Goal: Check status: Check status

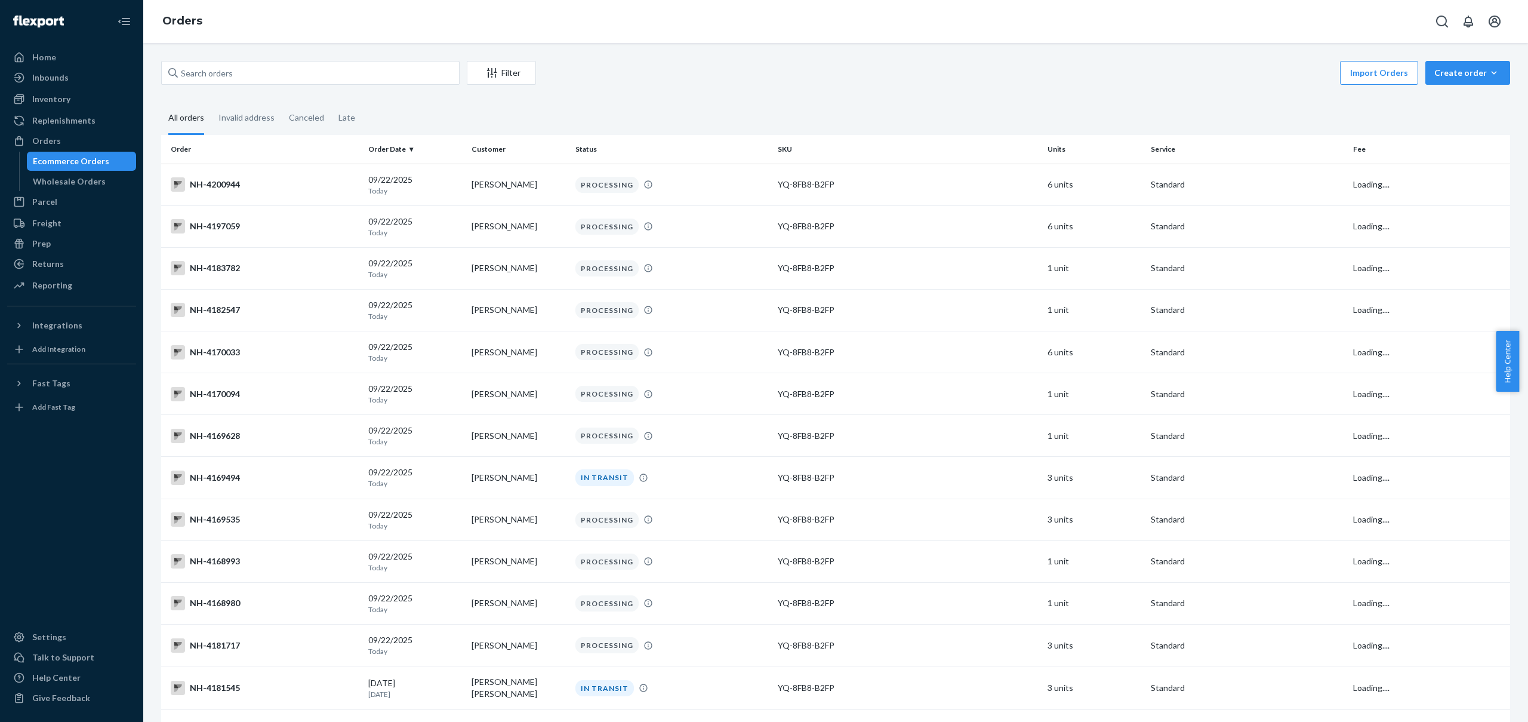
click at [401, 86] on div "Filter Import Orders Create order Ecommerce order Removal order" at bounding box center [835, 74] width 1349 height 27
click at [399, 78] on input "text" at bounding box center [310, 73] width 298 height 24
paste input "4126118"
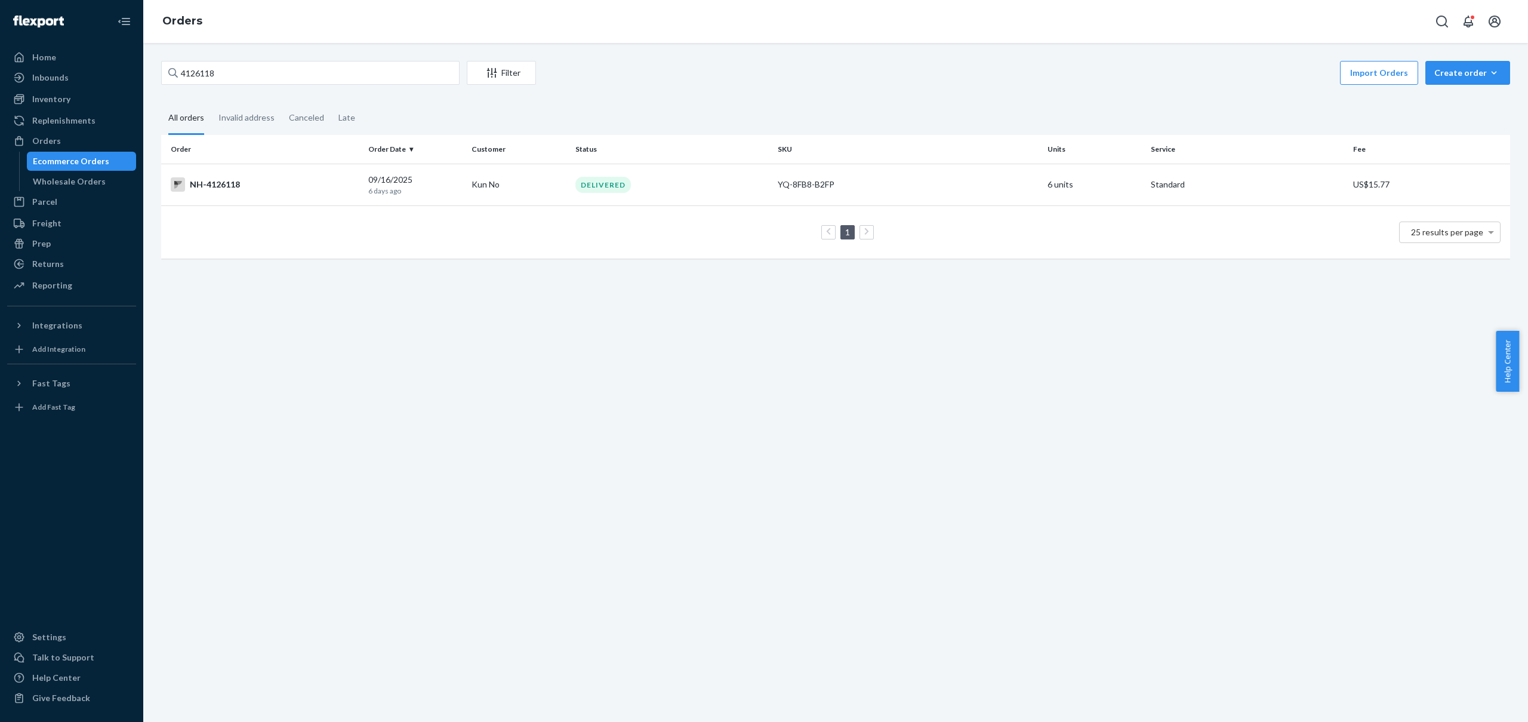
click at [670, 50] on div "4126118 Filter Import Orders Create order Ecommerce order Removal order All ord…" at bounding box center [835, 382] width 1385 height 679
click at [299, 33] on div "Orders" at bounding box center [835, 21] width 1385 height 43
click at [314, 66] on input "4126118" at bounding box center [310, 73] width 298 height 24
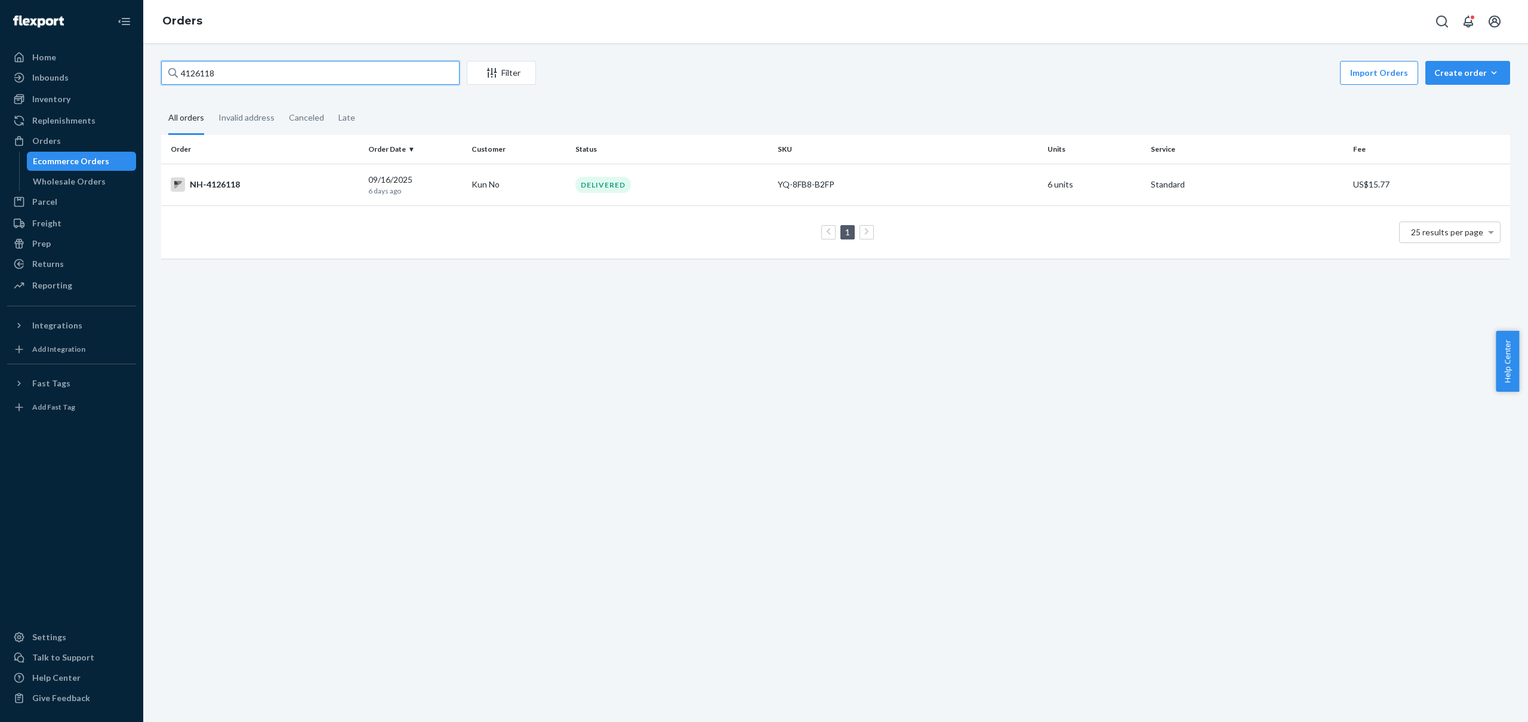
paste input "50881"
type input "4150881"
click at [492, 244] on div "1 25 results per page" at bounding box center [836, 232] width 1330 height 38
